Goal: Check status: Check status

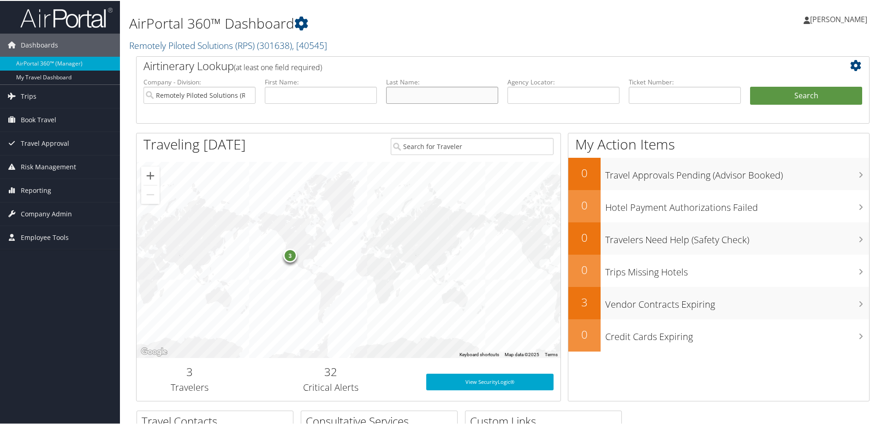
click at [394, 95] on input "text" at bounding box center [442, 94] width 112 height 17
type input "harshman"
click at [750, 86] on button "Search" at bounding box center [806, 95] width 112 height 18
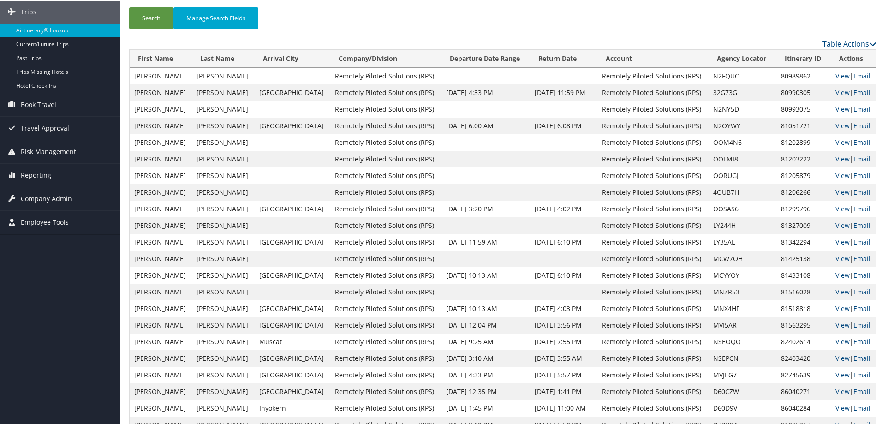
scroll to position [114, 0]
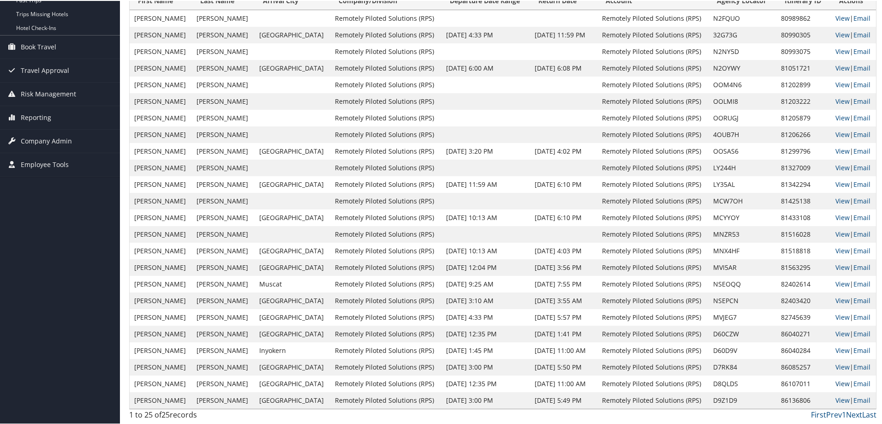
click at [836, 382] on link "View" at bounding box center [842, 382] width 14 height 9
click at [835, 401] on link "View" at bounding box center [842, 399] width 14 height 9
click at [835, 369] on link "View" at bounding box center [842, 366] width 14 height 9
click at [838, 348] on link "View" at bounding box center [842, 349] width 14 height 9
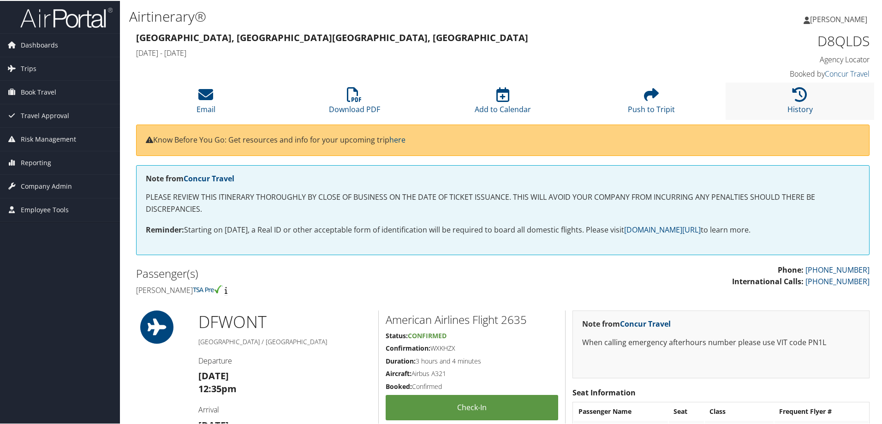
click at [807, 88] on li "History" at bounding box center [800, 100] width 149 height 37
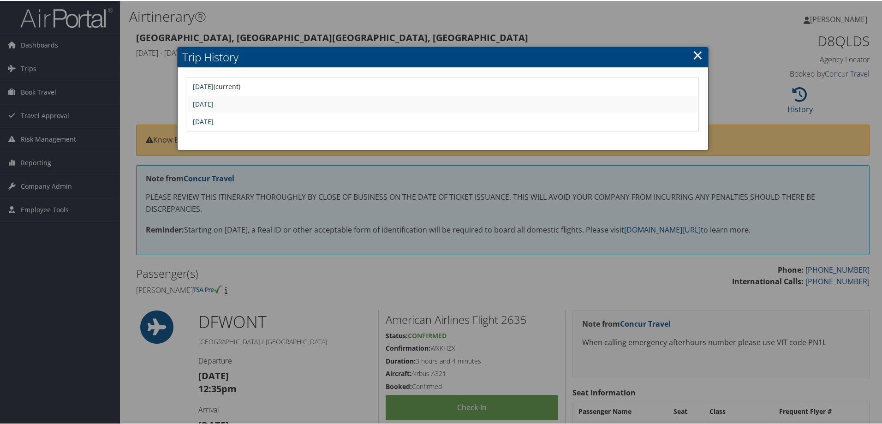
click at [262, 96] on td "Mon Sep 1 16:00:54 MDT 2025" at bounding box center [442, 103] width 509 height 17
click at [214, 99] on link "Mon Sep 1 16:00:54 MDT 2025" at bounding box center [203, 103] width 21 height 9
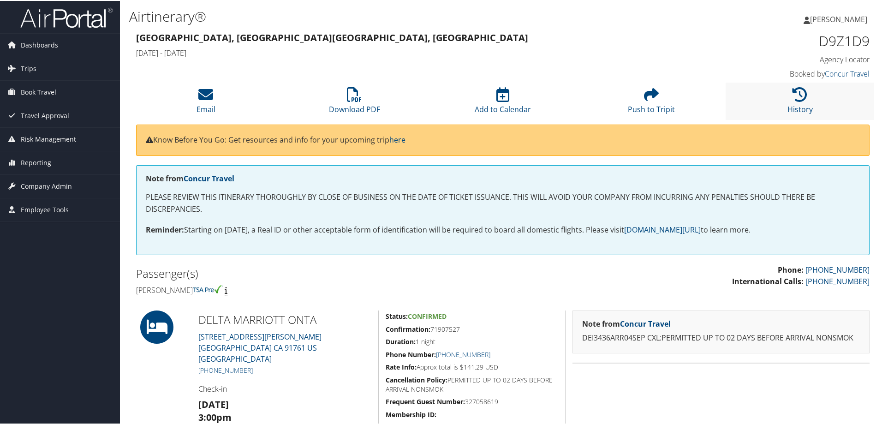
click at [804, 102] on li "History" at bounding box center [800, 100] width 149 height 37
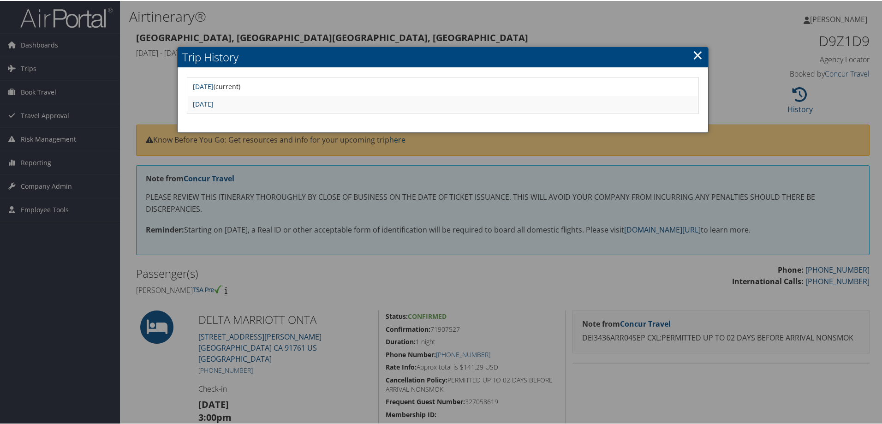
click at [214, 106] on link "Thu Sep 4 09:18:59 MDT 2025" at bounding box center [203, 103] width 21 height 9
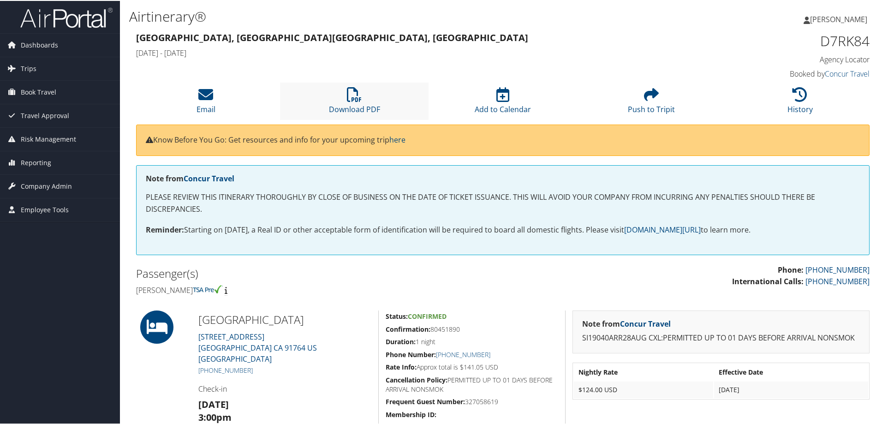
click at [351, 102] on li "Download PDF" at bounding box center [354, 100] width 149 height 37
click at [793, 101] on icon at bounding box center [800, 93] width 15 height 15
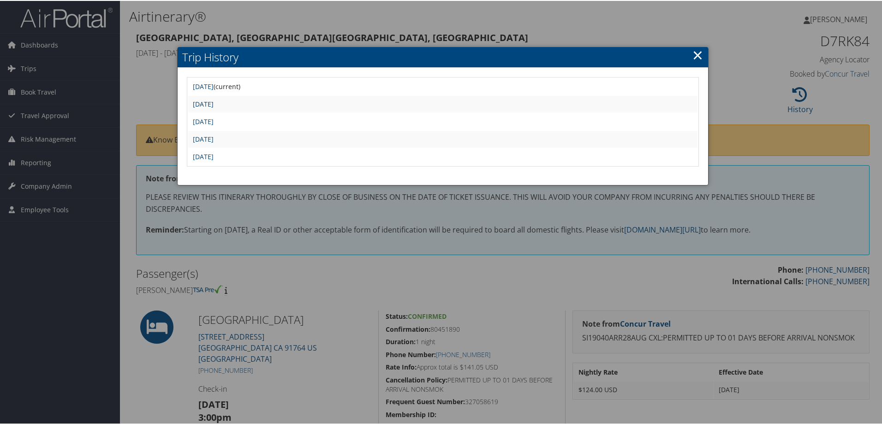
click at [214, 102] on link "[DATE]" at bounding box center [203, 103] width 21 height 9
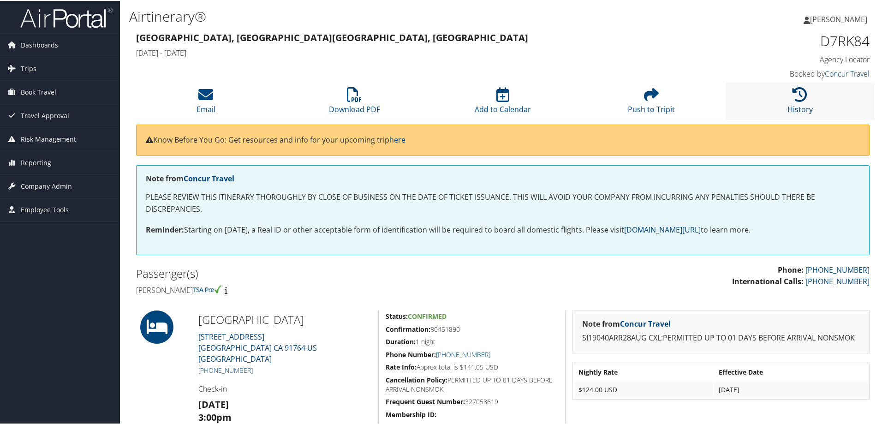
click at [797, 94] on icon at bounding box center [800, 93] width 15 height 15
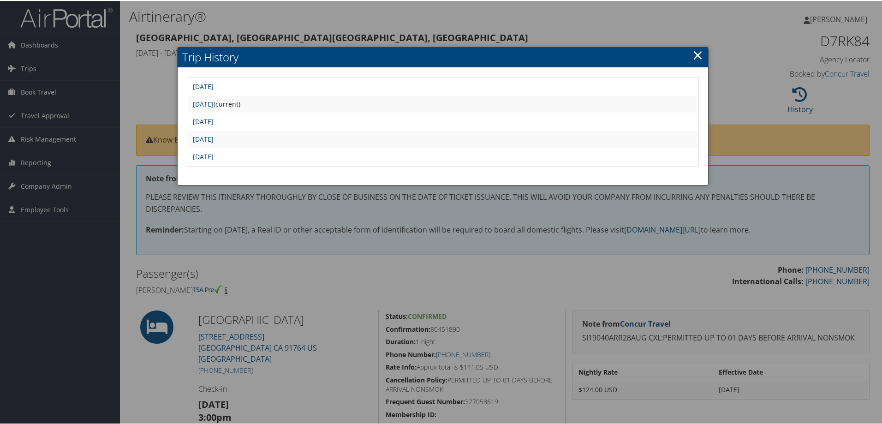
click at [214, 119] on link "[DATE]" at bounding box center [203, 120] width 21 height 9
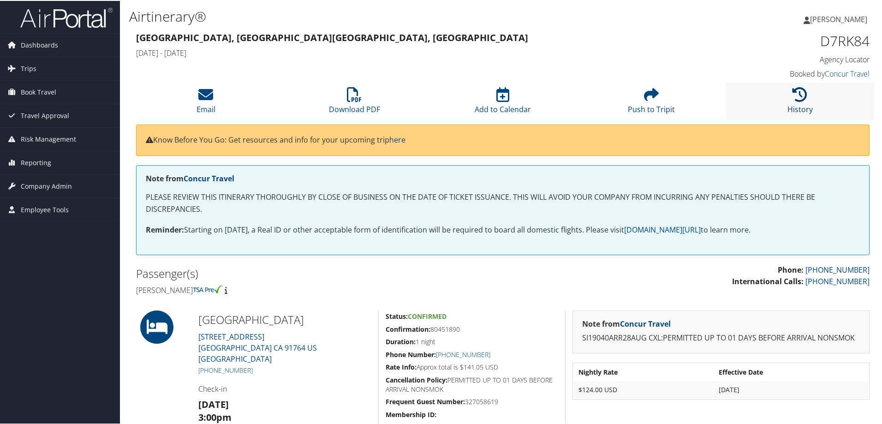
click at [793, 96] on icon at bounding box center [800, 93] width 15 height 15
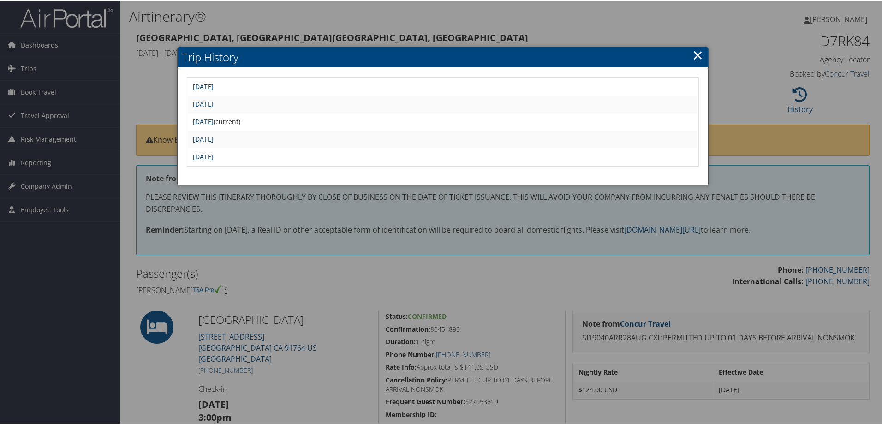
click at [214, 138] on link "[DATE]" at bounding box center [203, 138] width 21 height 9
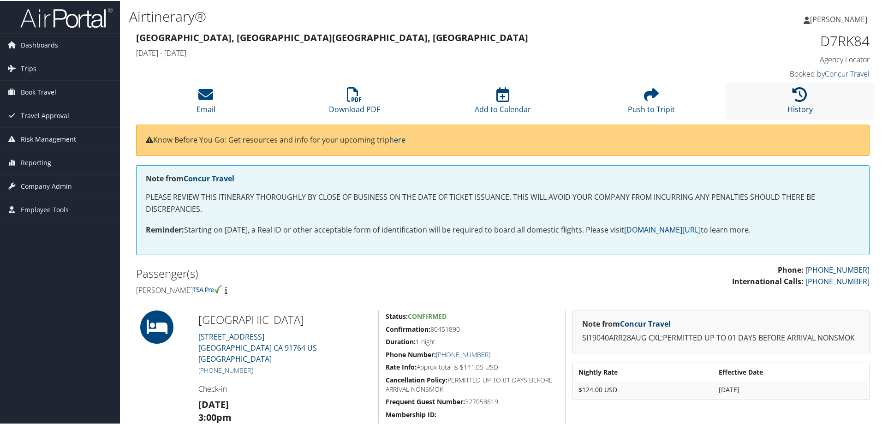
click at [796, 92] on icon at bounding box center [800, 93] width 15 height 15
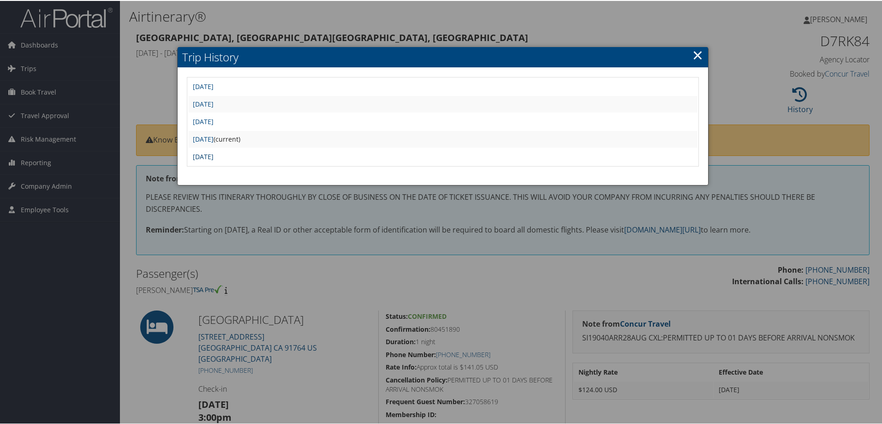
click at [214, 156] on link "Thu Aug 28 12:59:02 MDT 2025" at bounding box center [203, 155] width 21 height 9
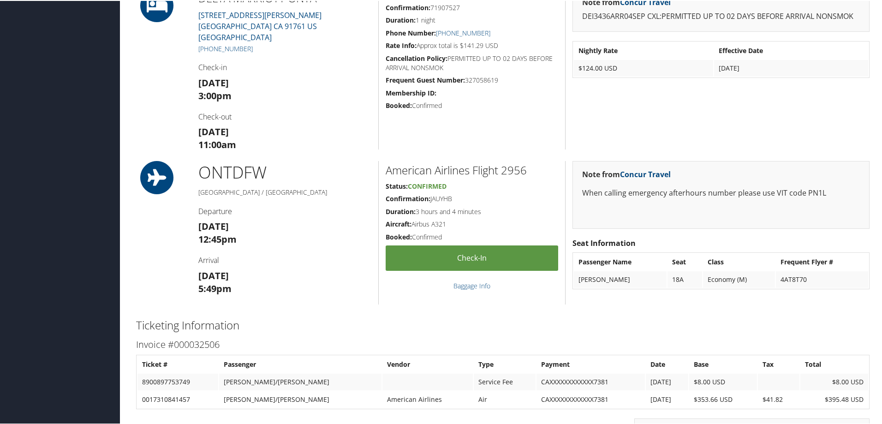
scroll to position [185, 0]
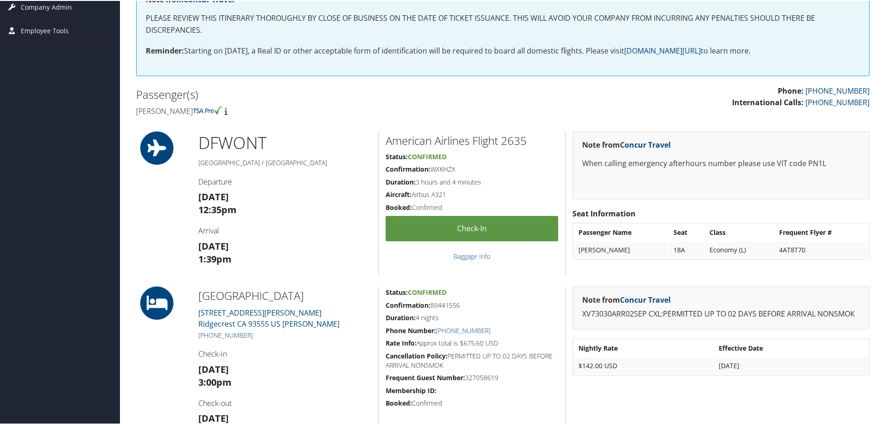
scroll to position [26, 0]
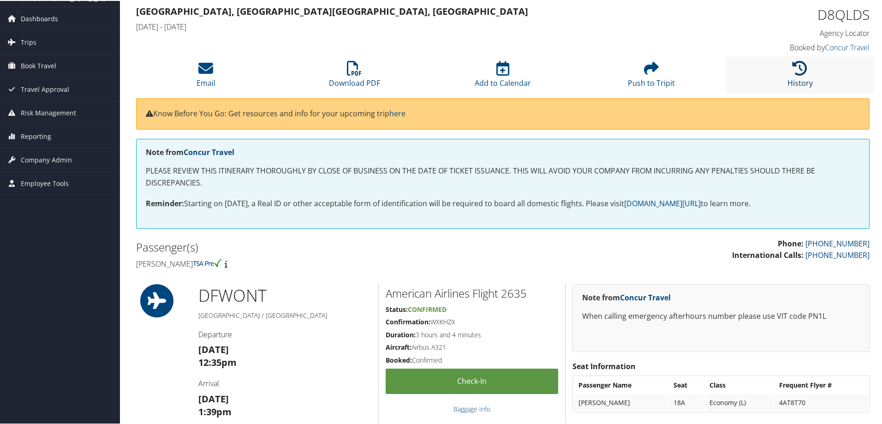
click at [798, 72] on icon at bounding box center [800, 67] width 15 height 15
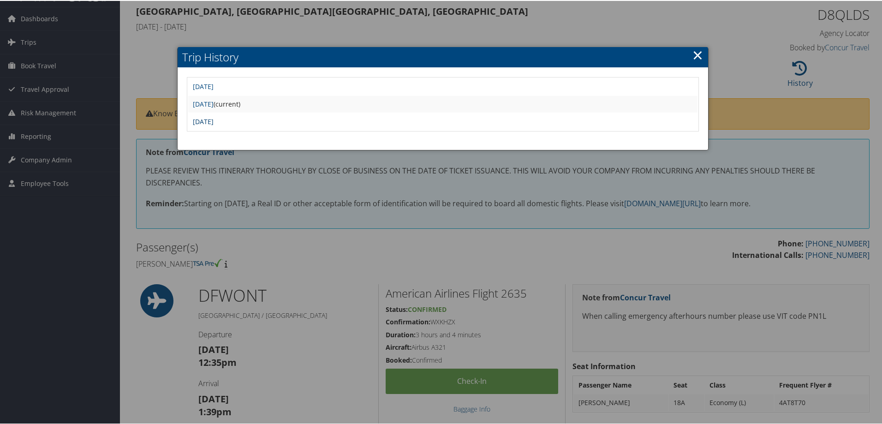
click at [214, 116] on link "Mon Sep 1 15:58:18 MDT 2025" at bounding box center [203, 120] width 21 height 9
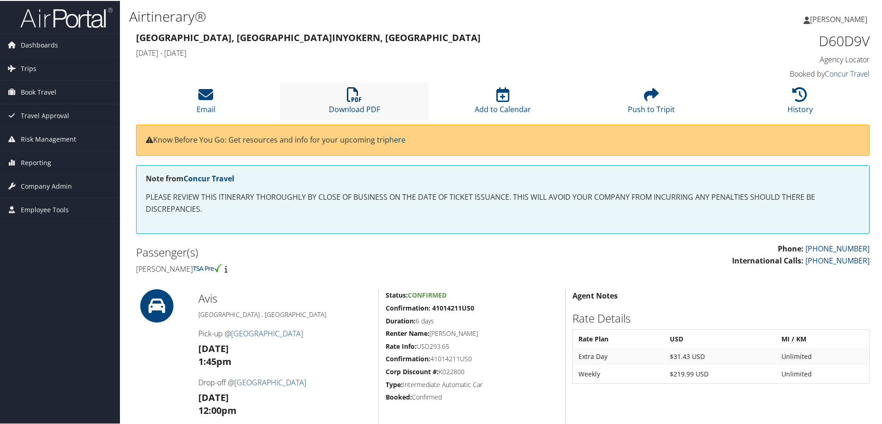
click at [347, 98] on icon at bounding box center [354, 93] width 15 height 15
